Goal: Entertainment & Leisure: Consume media (video, audio)

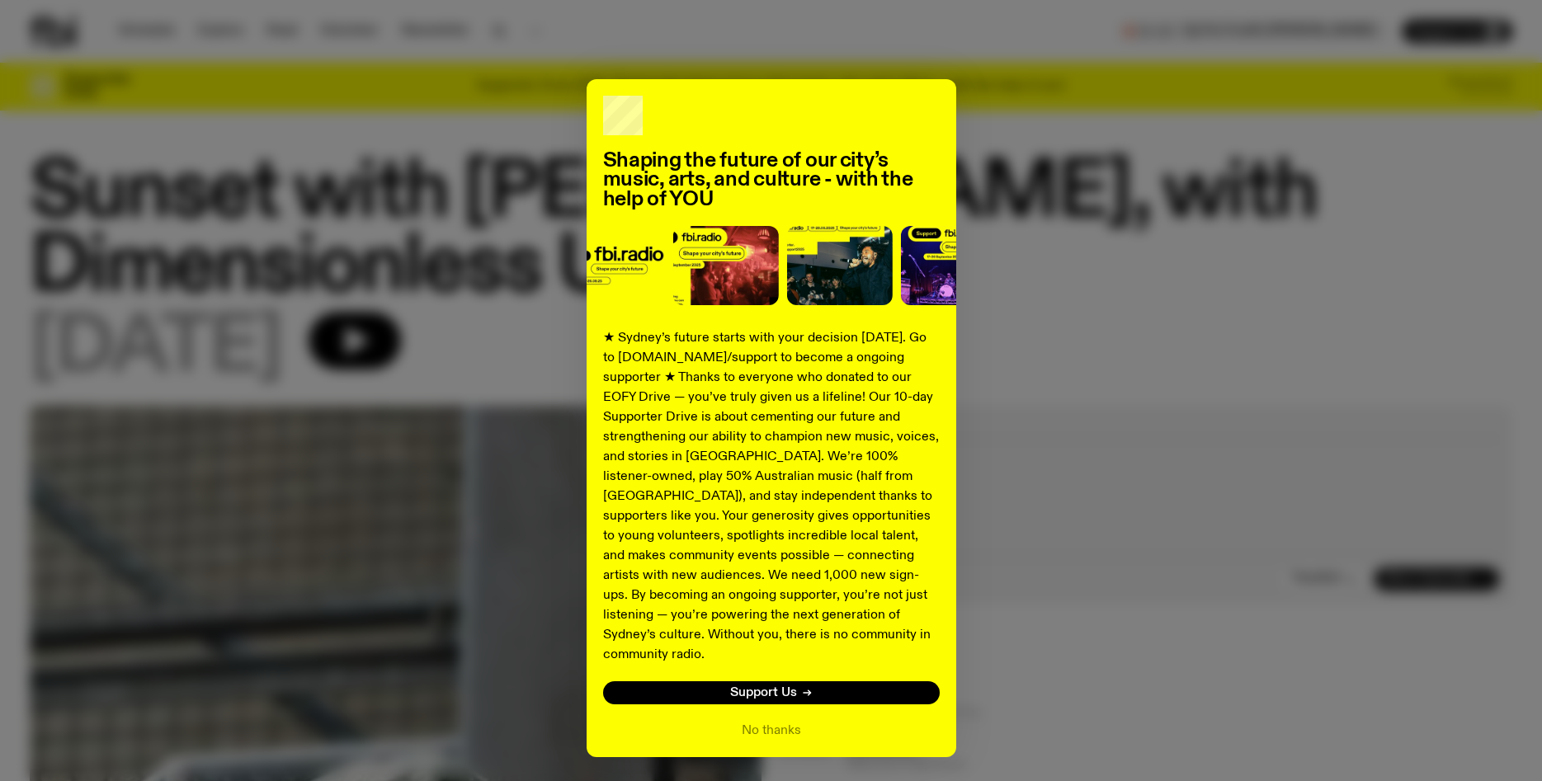
click at [150, 27] on div "Shaping the future of our city’s music, arts, and culture - with the help of YO…" at bounding box center [771, 390] width 1542 height 781
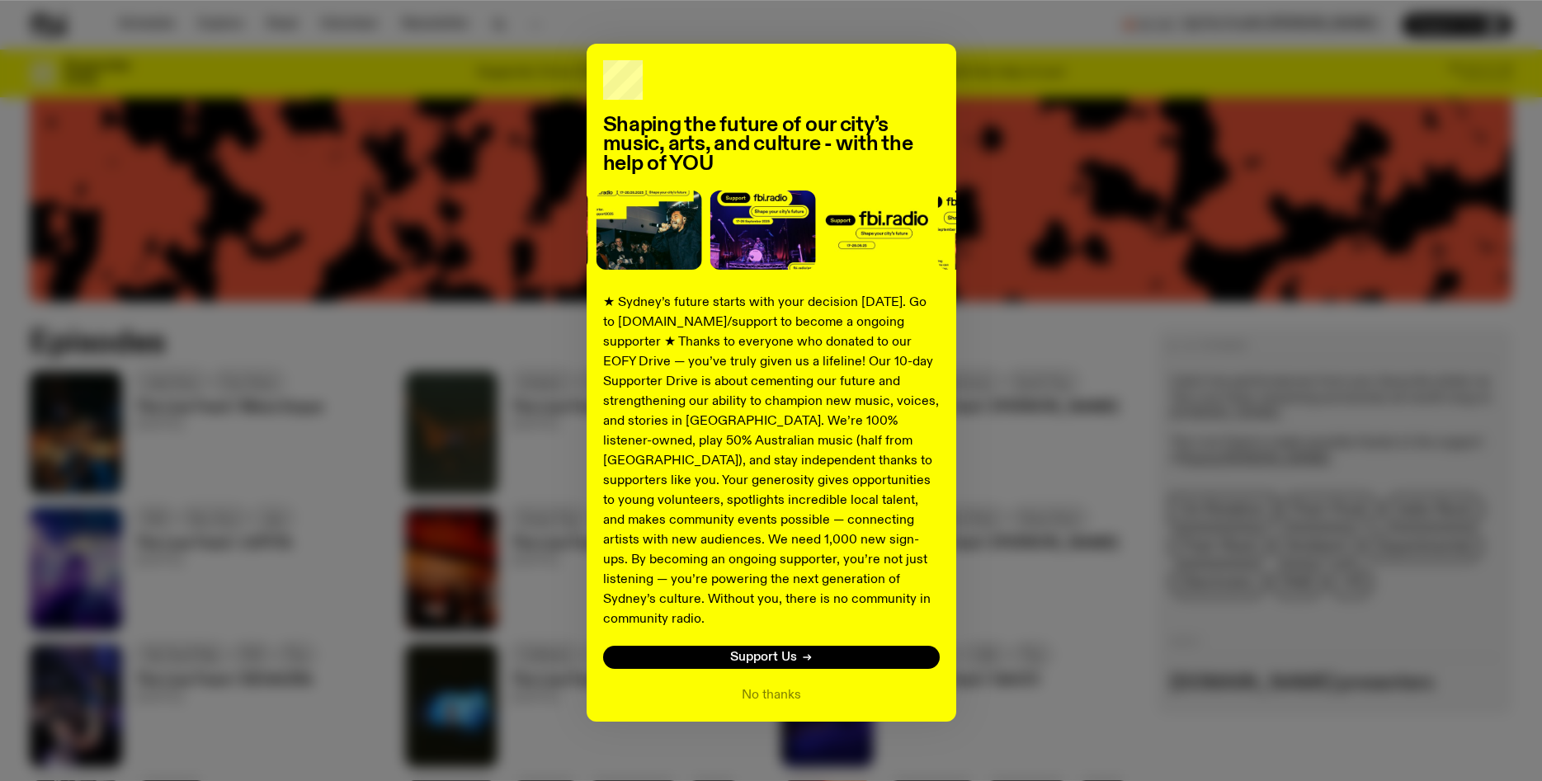
scroll to position [783, 0]
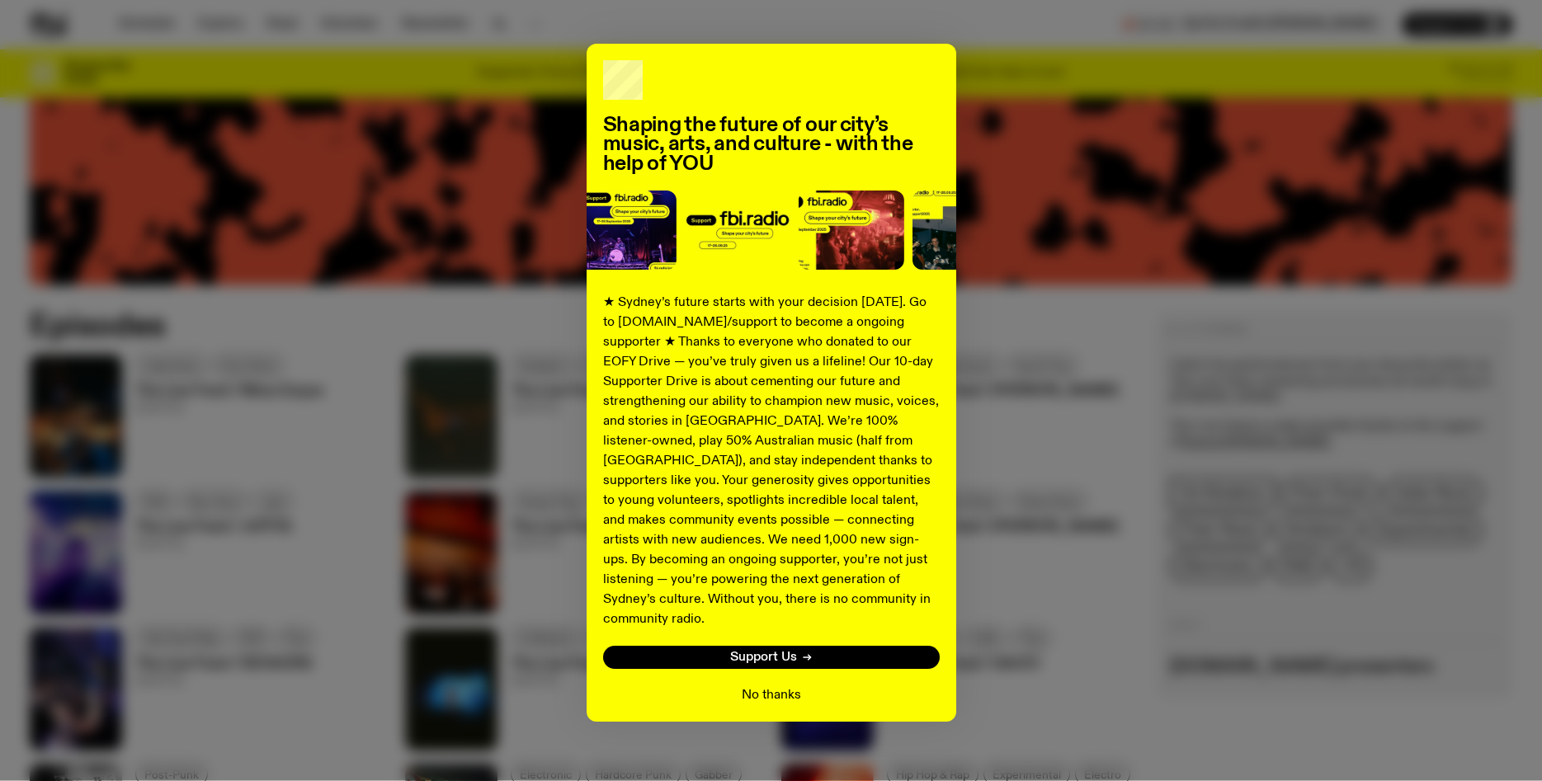
click at [770, 685] on button "No thanks" at bounding box center [771, 695] width 59 height 20
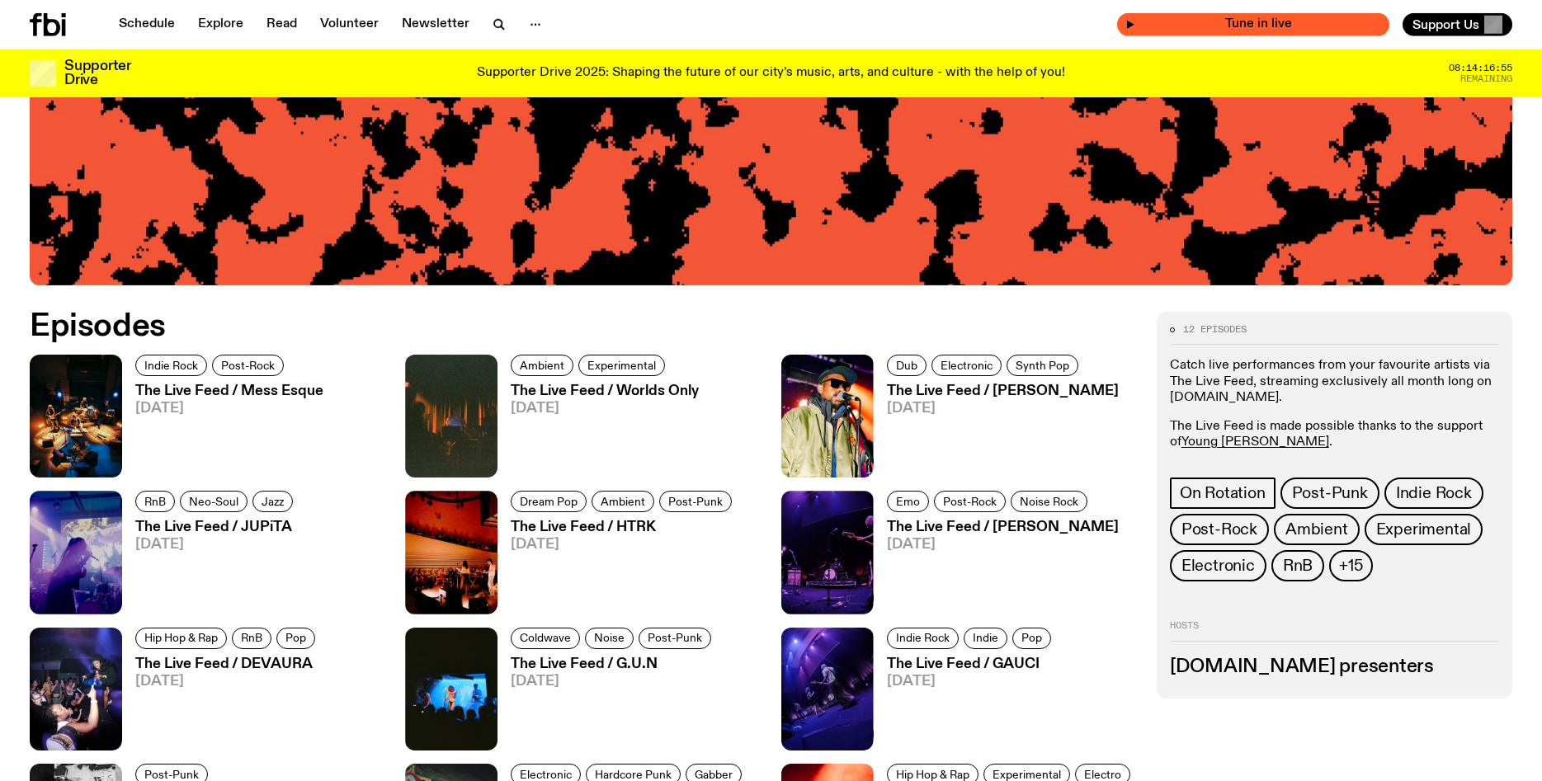
click at [1274, 27] on span "Tune in live" at bounding box center [1258, 24] width 246 height 12
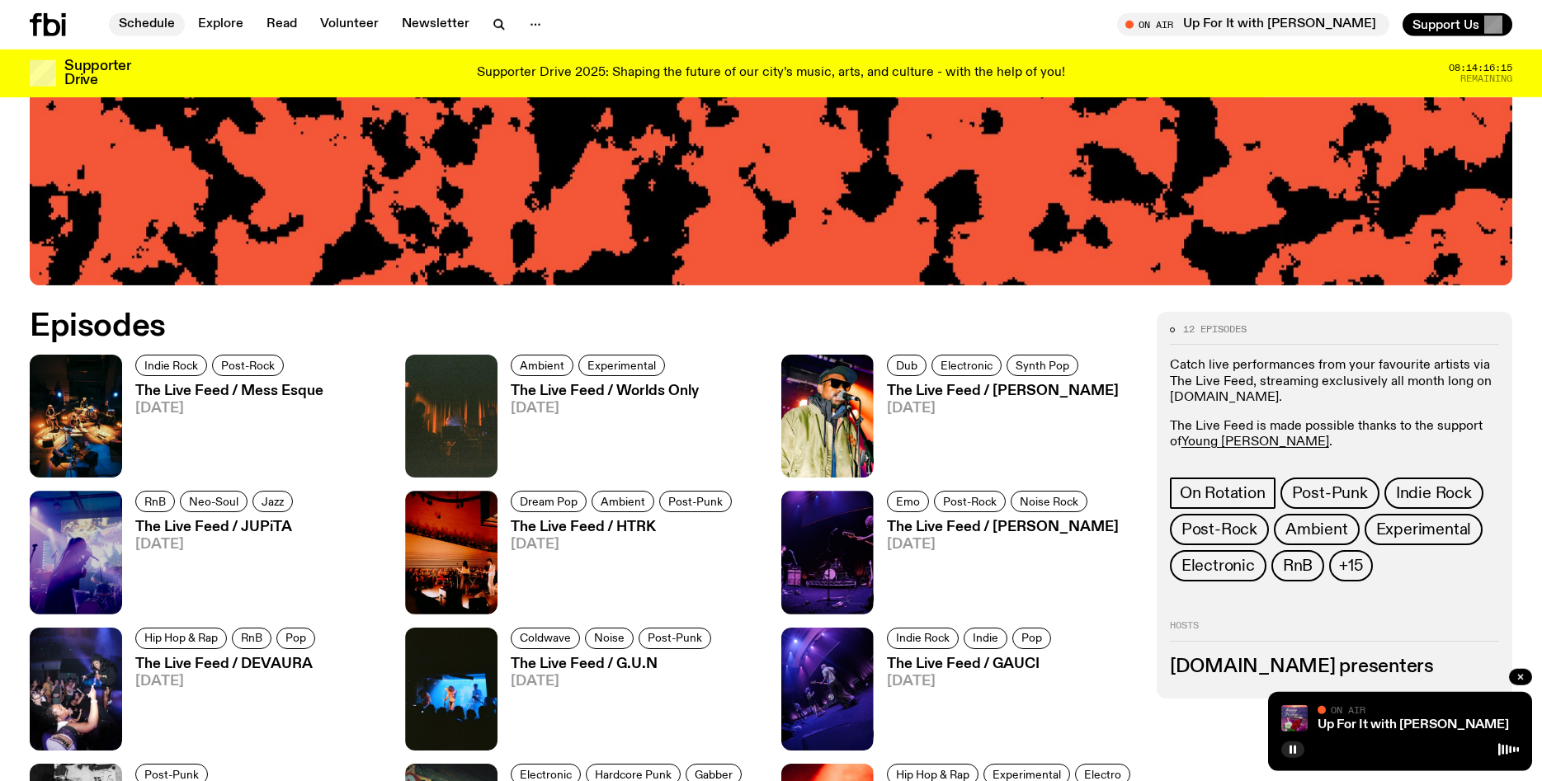
click at [156, 22] on link "Schedule" at bounding box center [147, 24] width 76 height 23
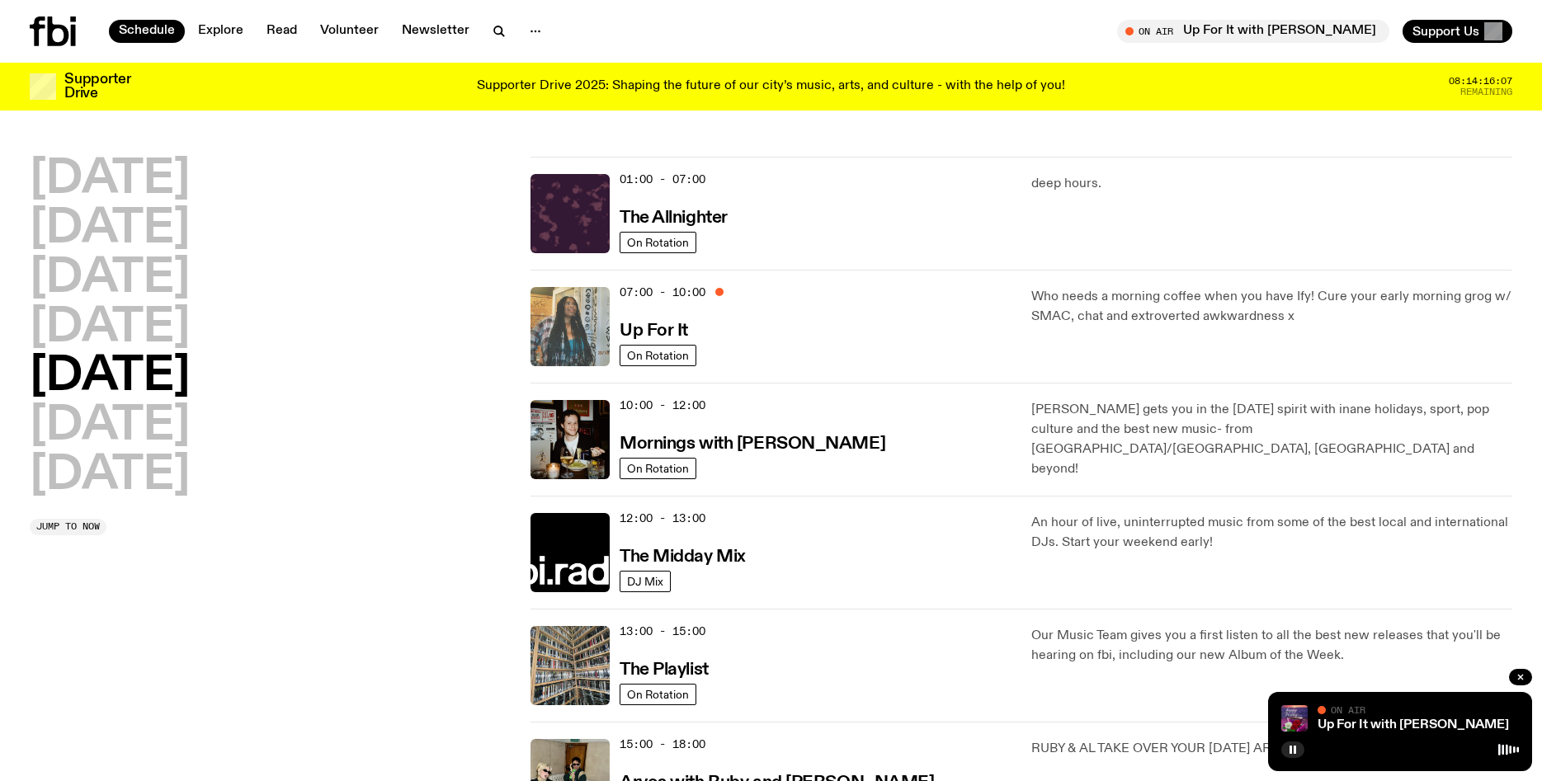
click at [584, 320] on img at bounding box center [569, 326] width 79 height 79
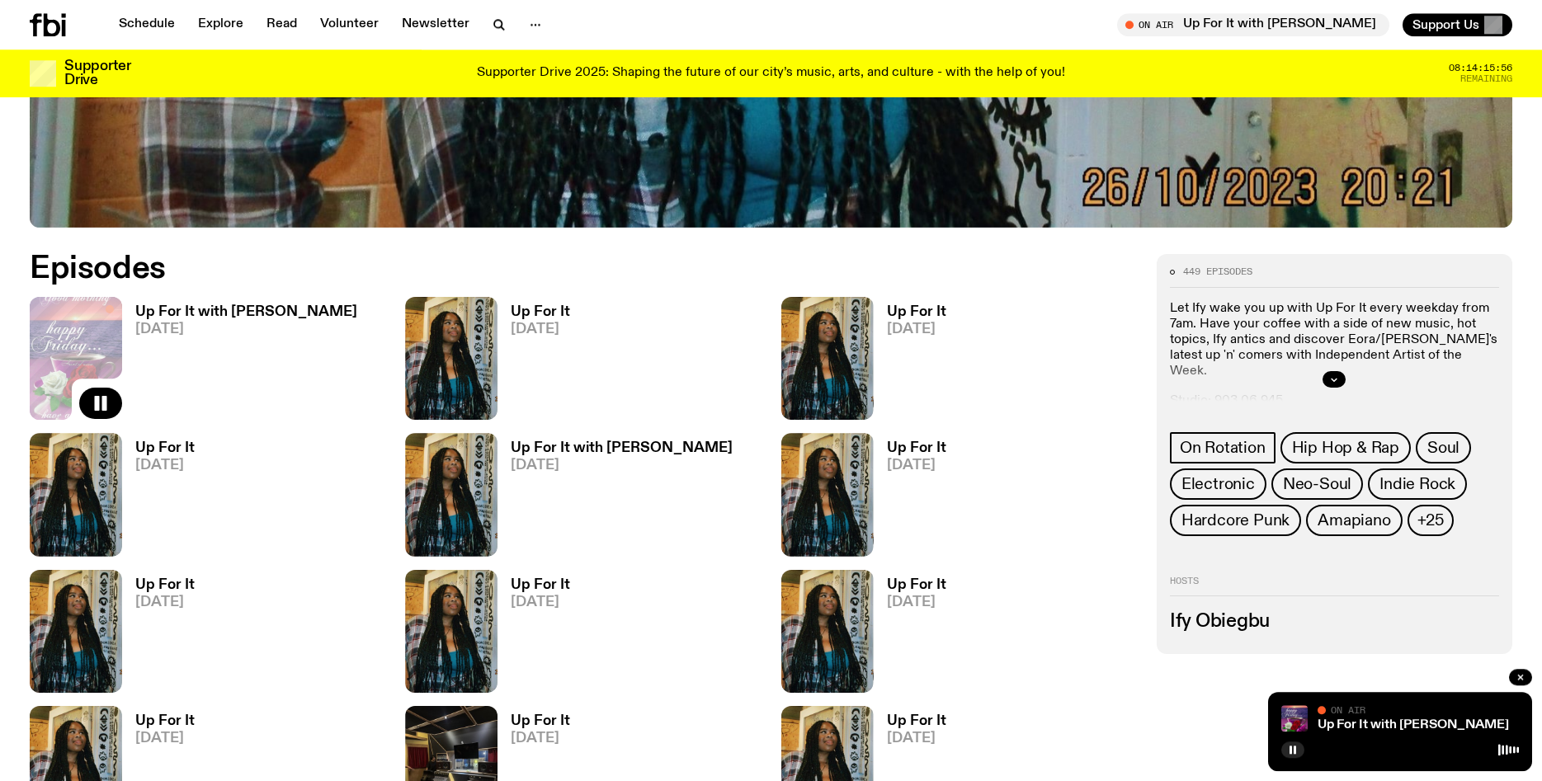
scroll to position [841, 0]
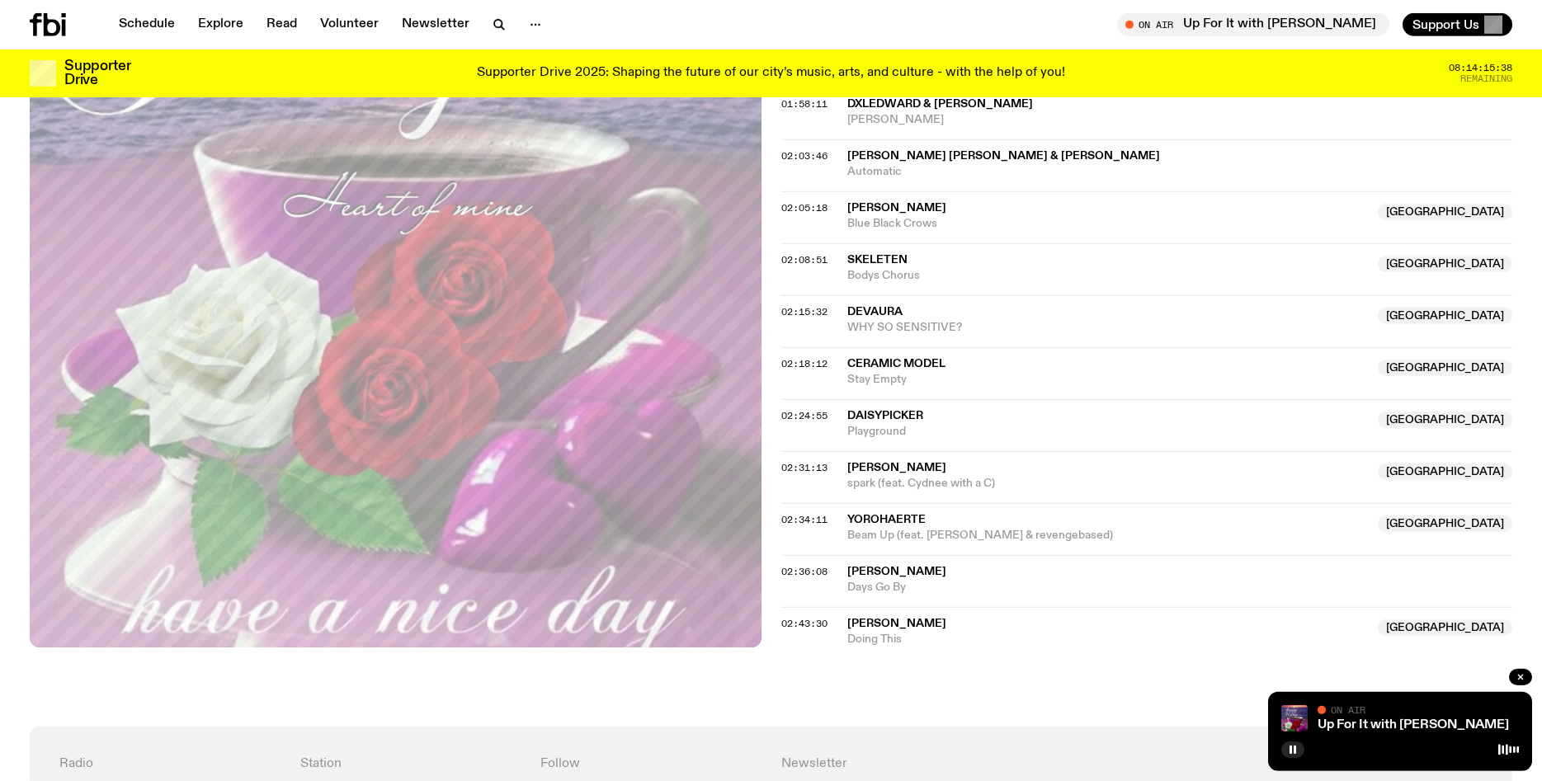
scroll to position [1990, 0]
click at [1290, 754] on rect "button" at bounding box center [1290, 750] width 2 height 8
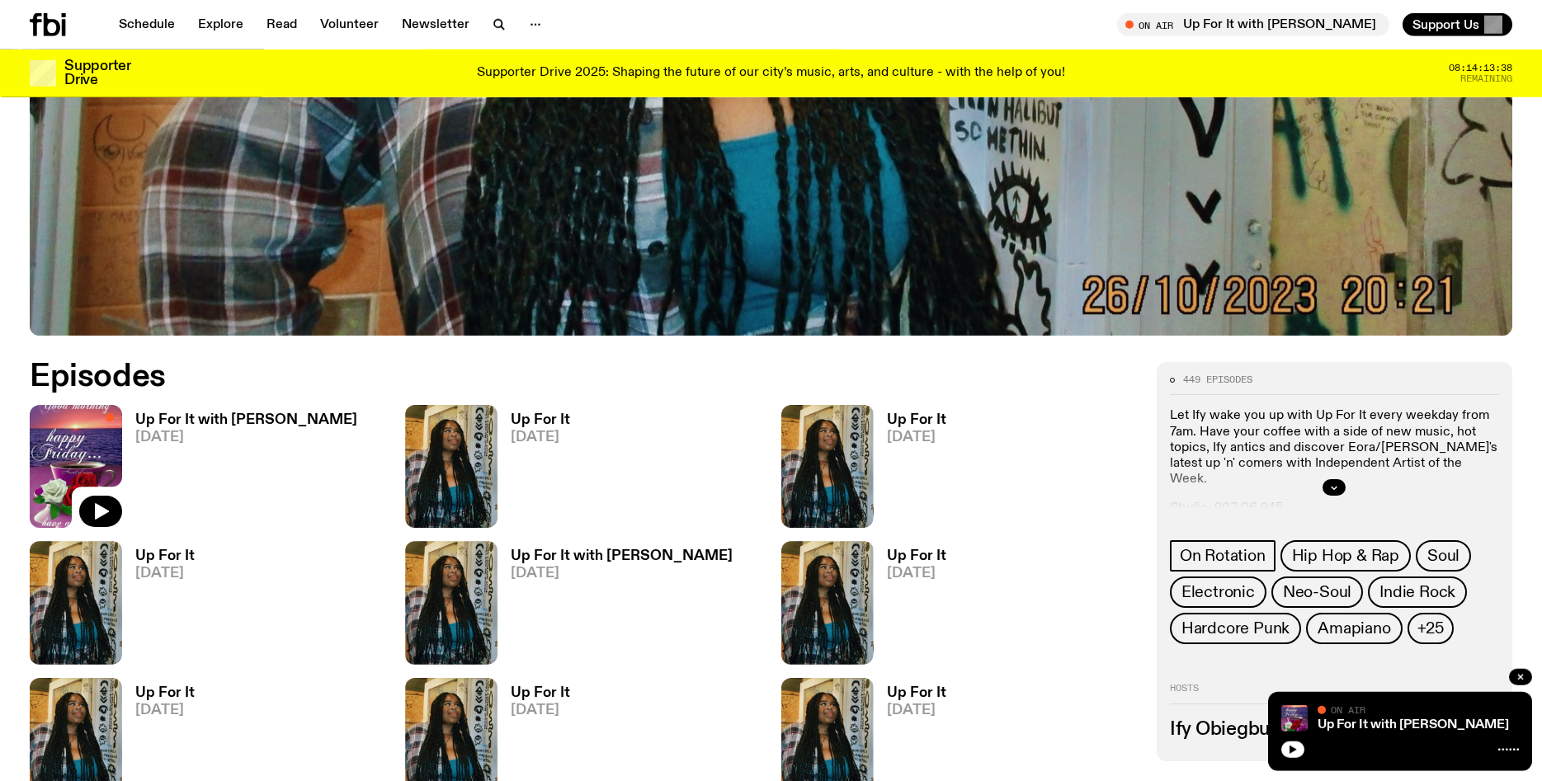
scroll to position [835, 0]
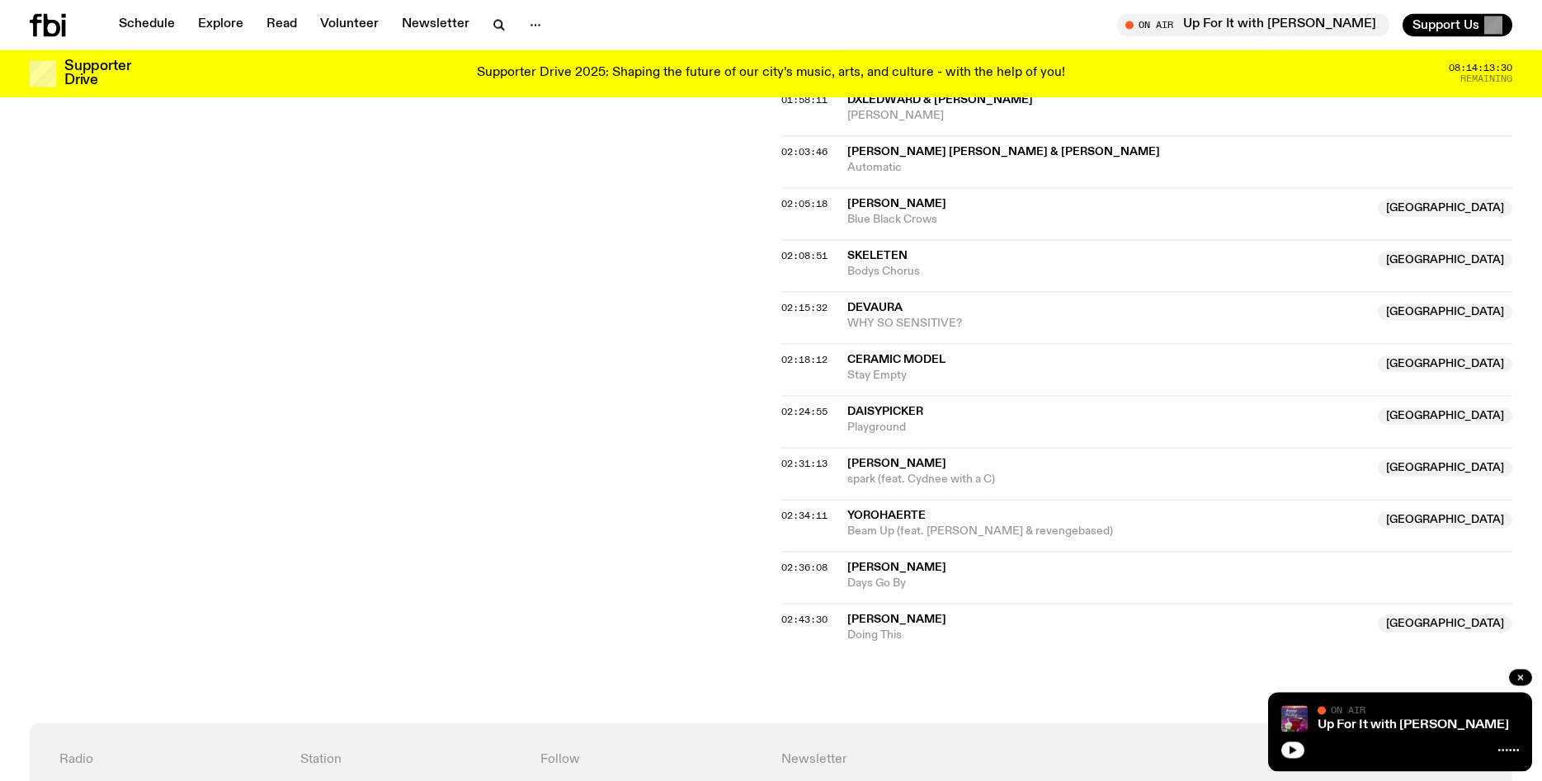
scroll to position [1996, 0]
